Goal: Communication & Community: Participate in discussion

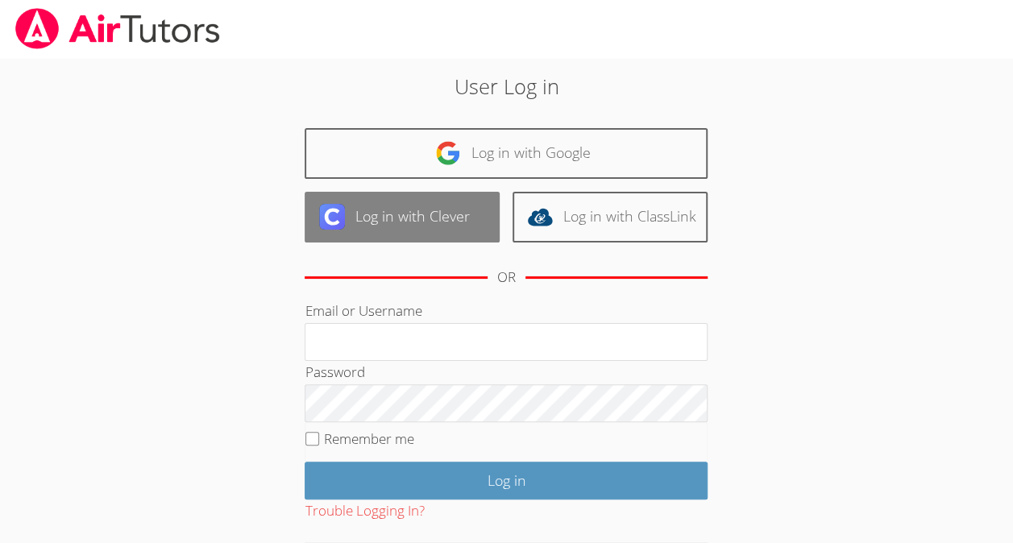
click at [460, 224] on link "Log in with Clever" at bounding box center [402, 217] width 195 height 51
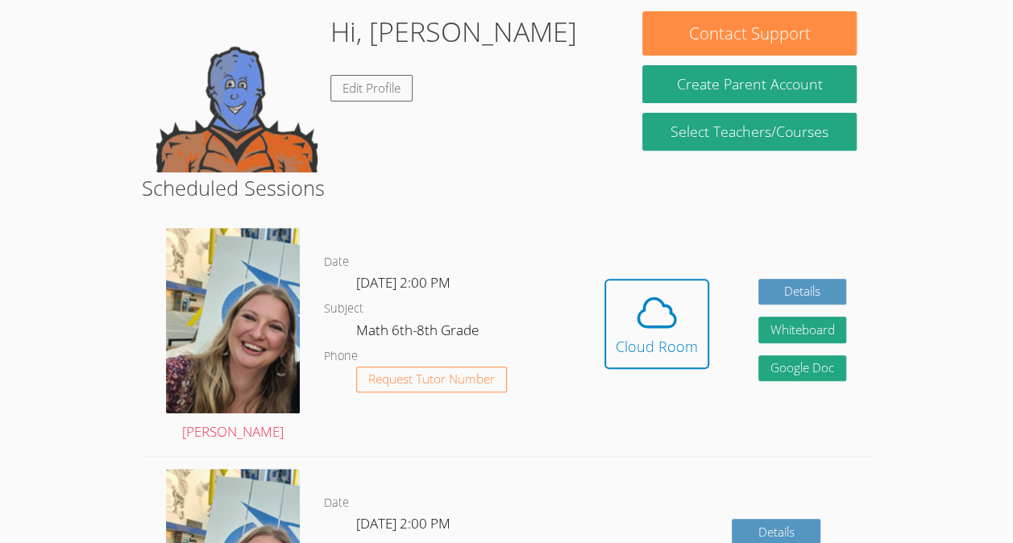
scroll to position [251, 0]
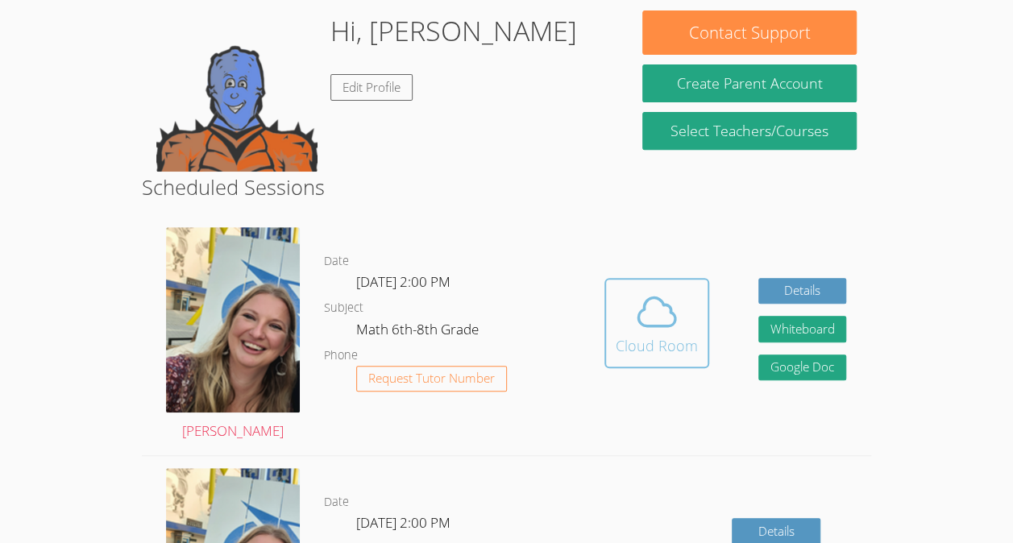
click at [655, 321] on icon at bounding box center [656, 311] width 45 height 45
click at [634, 311] on icon at bounding box center [656, 311] width 45 height 45
click at [631, 335] on div "Cloud Room" at bounding box center [656, 345] width 82 height 23
click at [645, 317] on icon at bounding box center [656, 311] width 45 height 45
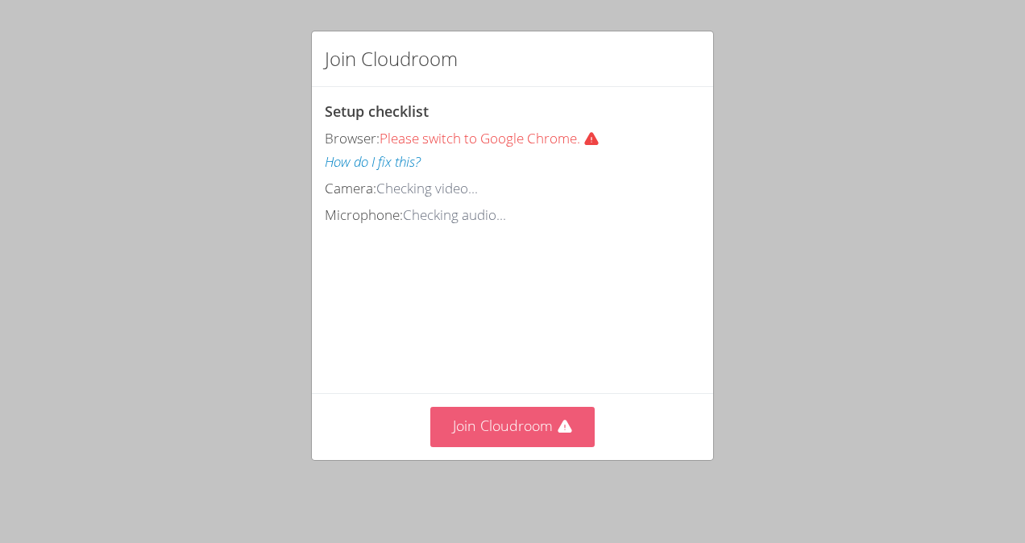
click at [495, 440] on button "Join Cloudroom" at bounding box center [512, 426] width 165 height 39
click at [559, 427] on icon at bounding box center [564, 426] width 14 height 13
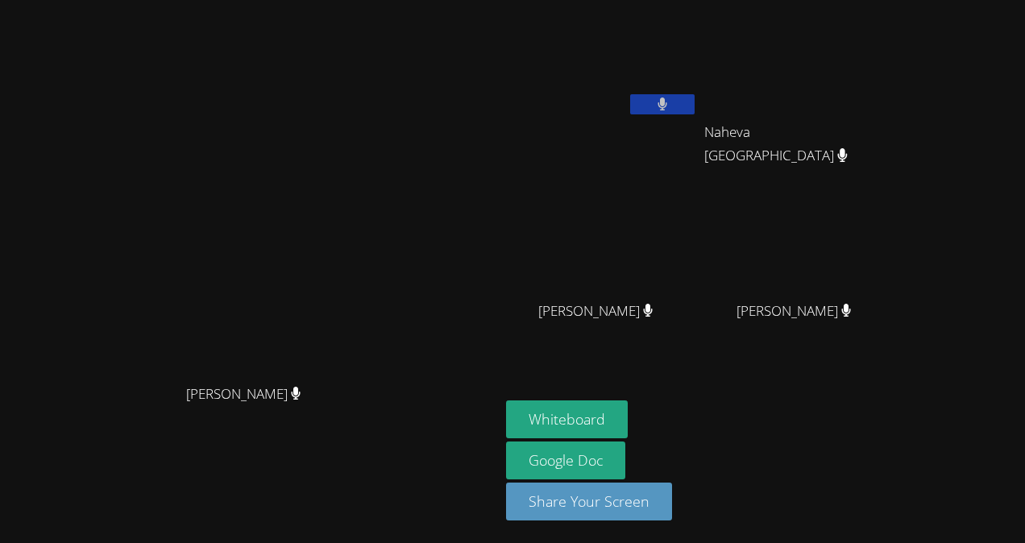
click at [843, 151] on div "Naheva [GEOGRAPHIC_DATA]" at bounding box center [800, 146] width 192 height 64
click at [628, 433] on button "Whiteboard" at bounding box center [567, 419] width 122 height 38
click at [694, 107] on button at bounding box center [662, 104] width 64 height 20
click at [694, 103] on button at bounding box center [662, 104] width 64 height 20
click at [670, 100] on icon at bounding box center [661, 104] width 17 height 14
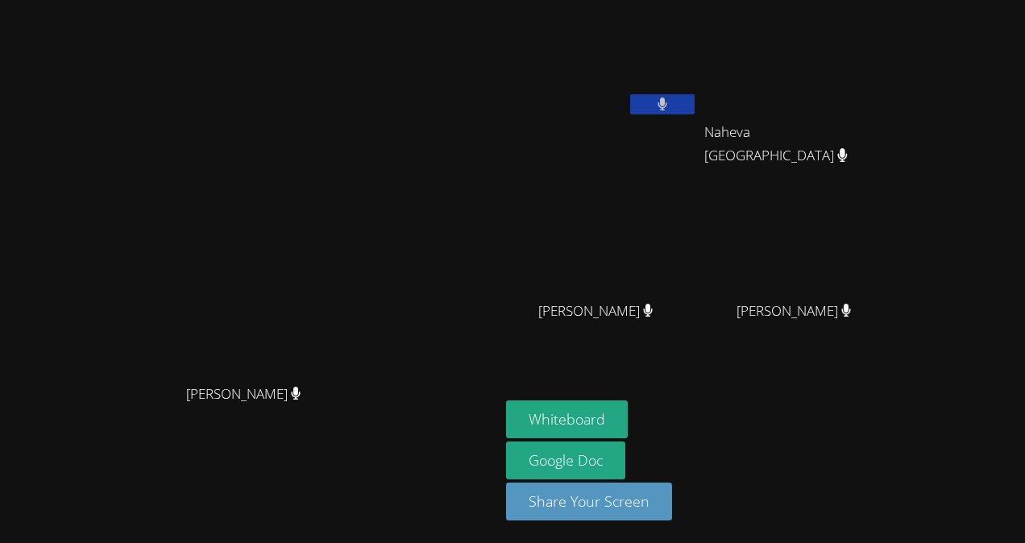
drag, startPoint x: 451, startPoint y: 174, endPoint x: 566, endPoint y: 347, distance: 207.6
click at [499, 347] on main "[PERSON_NAME] [PERSON_NAME]" at bounding box center [249, 271] width 499 height 543
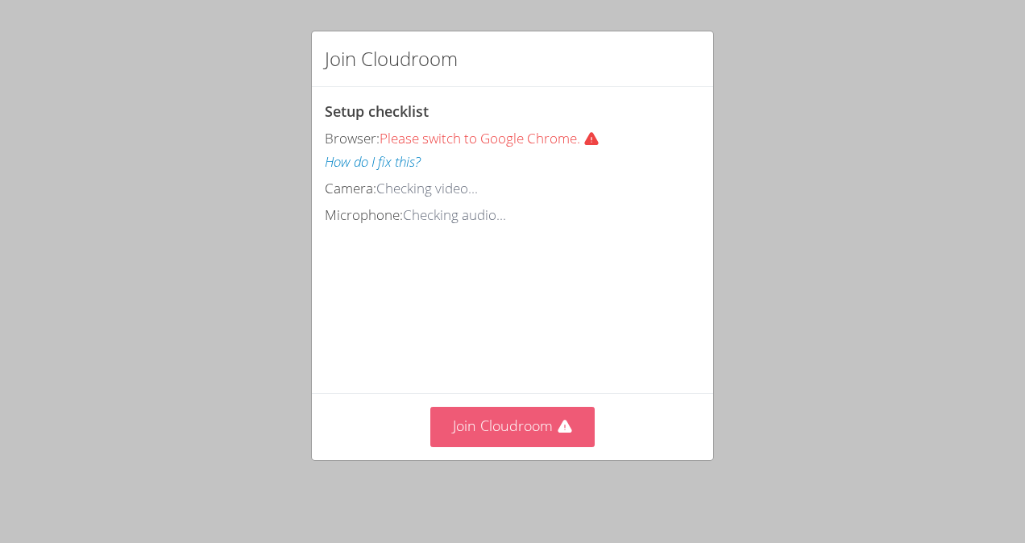
click at [483, 438] on button "Join Cloudroom" at bounding box center [512, 426] width 165 height 39
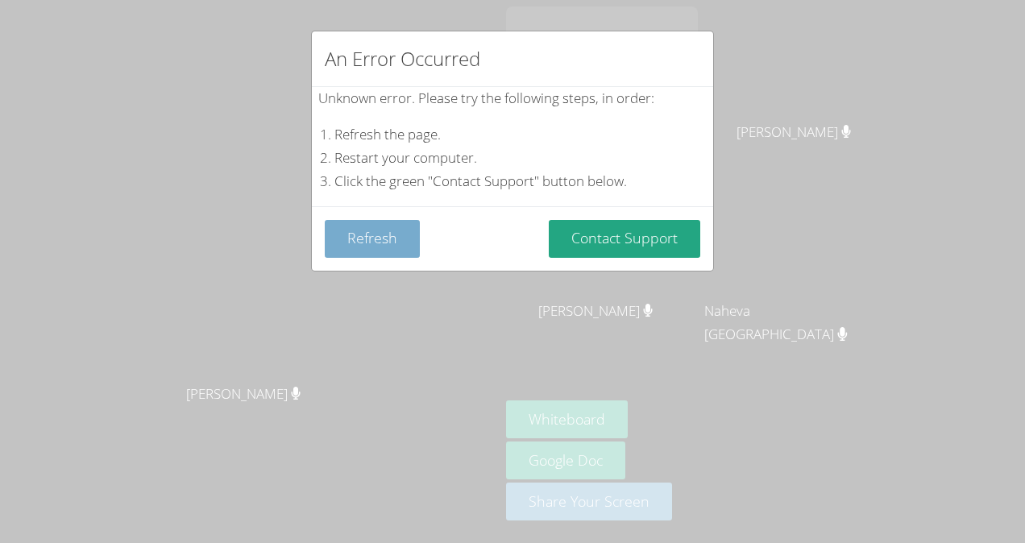
click at [379, 234] on button "Refresh" at bounding box center [372, 239] width 95 height 38
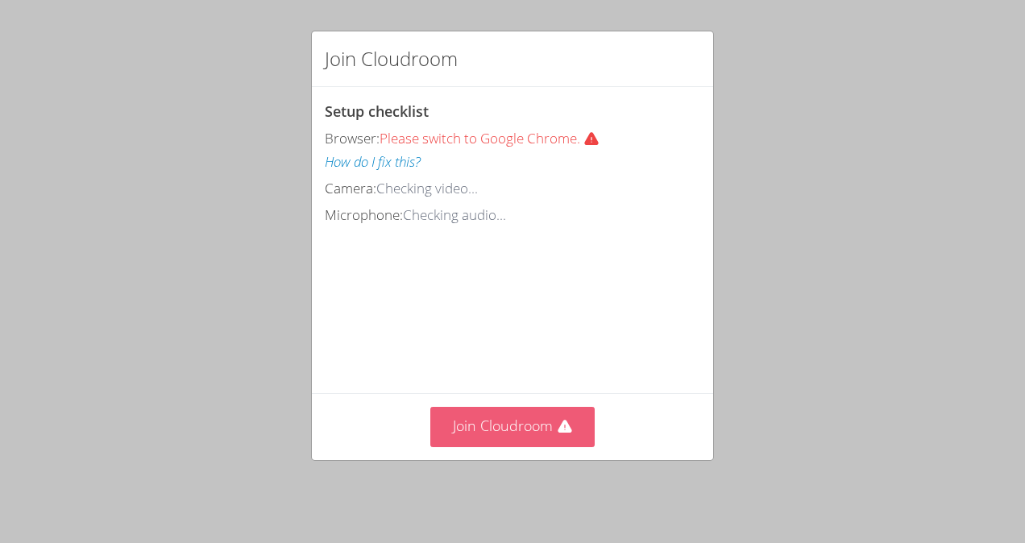
click at [477, 446] on button "Join Cloudroom" at bounding box center [512, 426] width 165 height 39
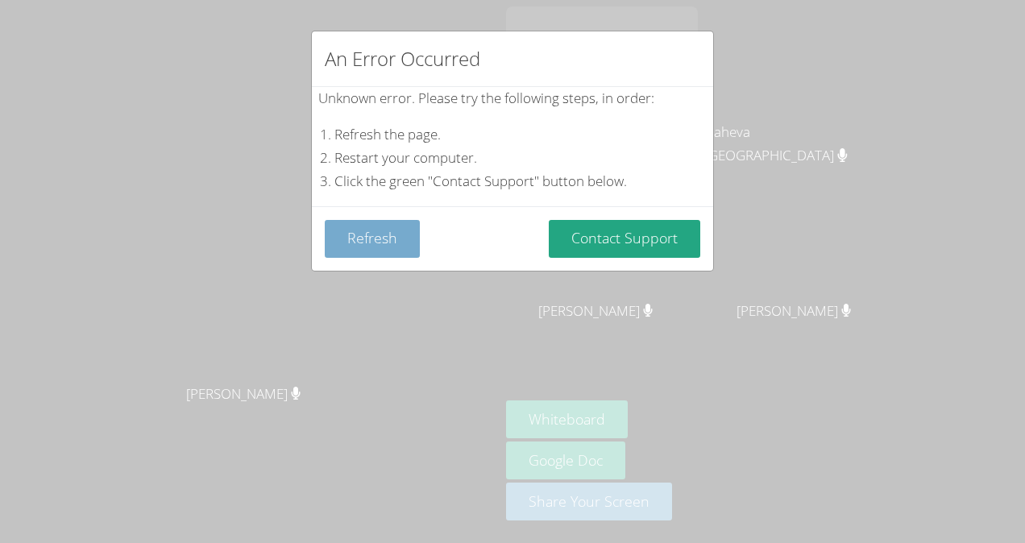
click at [394, 233] on button "Refresh" at bounding box center [372, 239] width 95 height 38
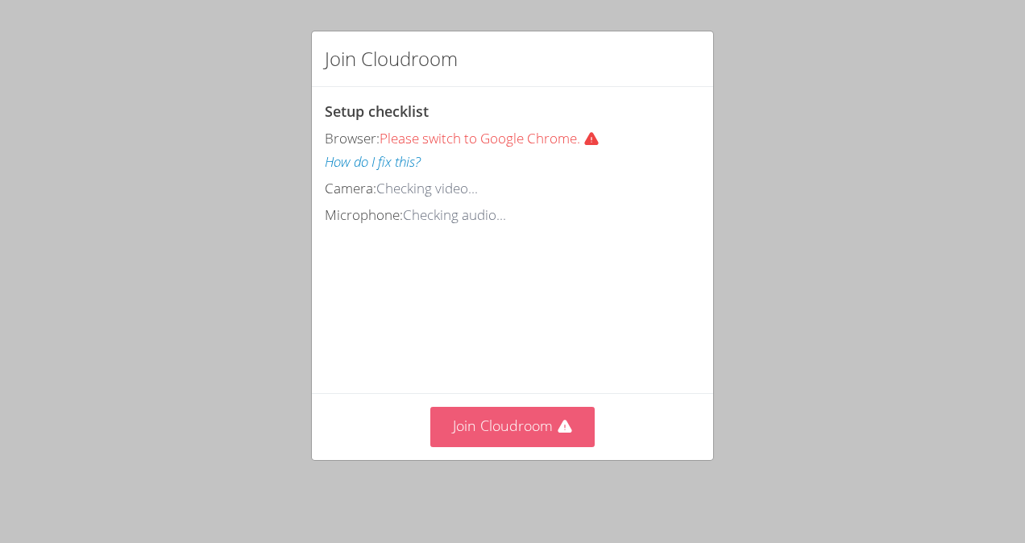
click at [476, 435] on button "Join Cloudroom" at bounding box center [512, 426] width 165 height 39
